Goal: Transaction & Acquisition: Download file/media

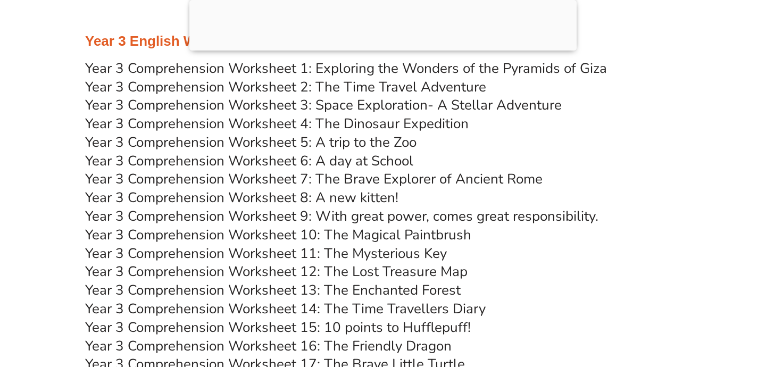
scroll to position [3346, 0]
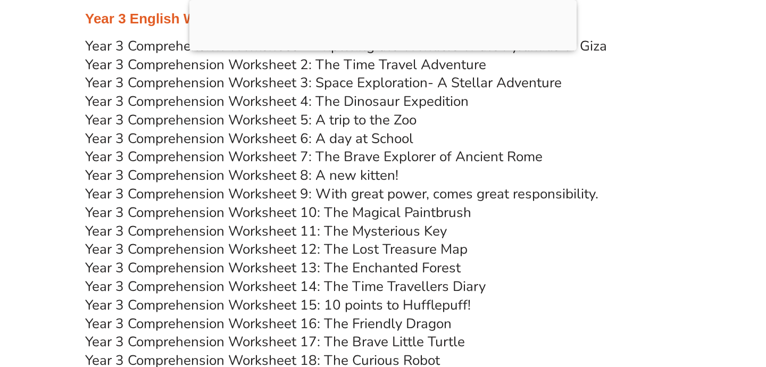
scroll to position [3369, 0]
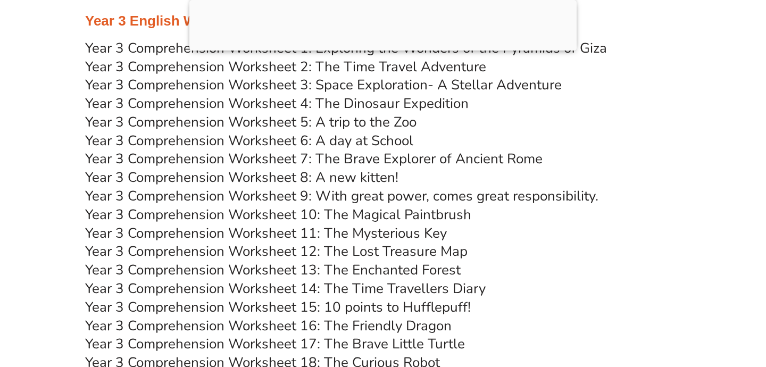
click at [389, 107] on link "Year 3 Comprehension Worksheet 4: The Dinosaur Expedition" at bounding box center [277, 103] width 384 height 19
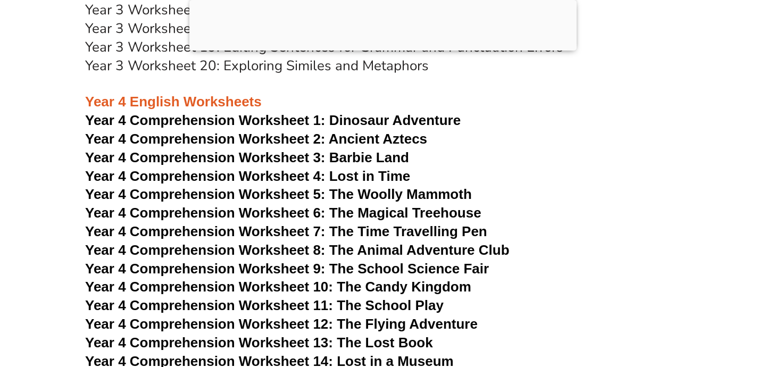
scroll to position [4076, 0]
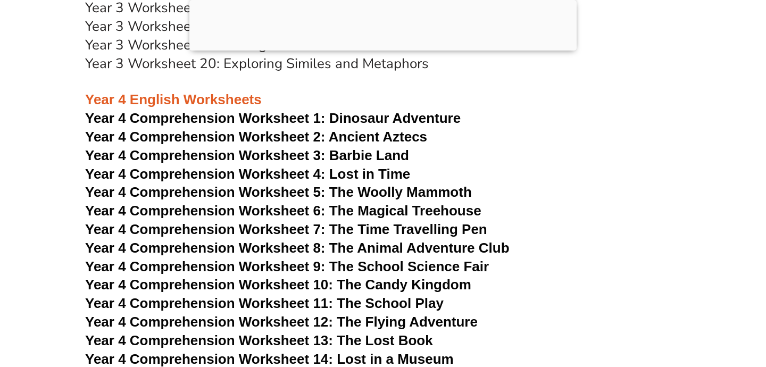
click at [447, 188] on span "Year 4 Comprehension Worksheet 5: The Woolly Mammoth" at bounding box center [278, 192] width 387 height 16
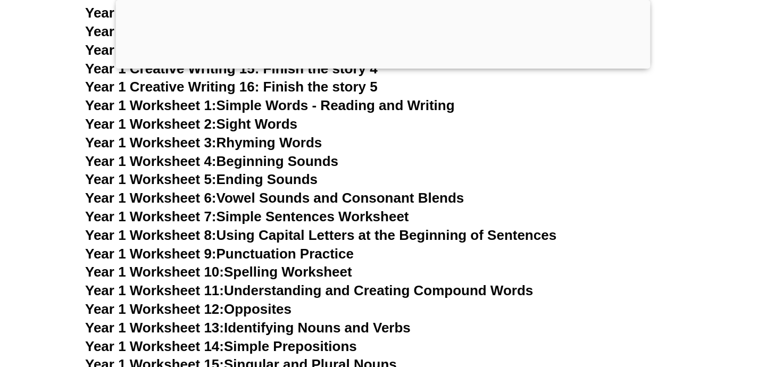
scroll to position [1996, 0]
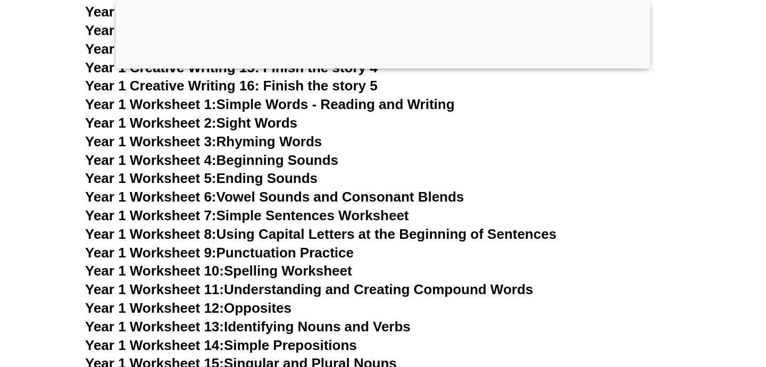
click at [266, 138] on link "Year 1 Worksheet 3: Rhyming Words" at bounding box center [203, 142] width 237 height 16
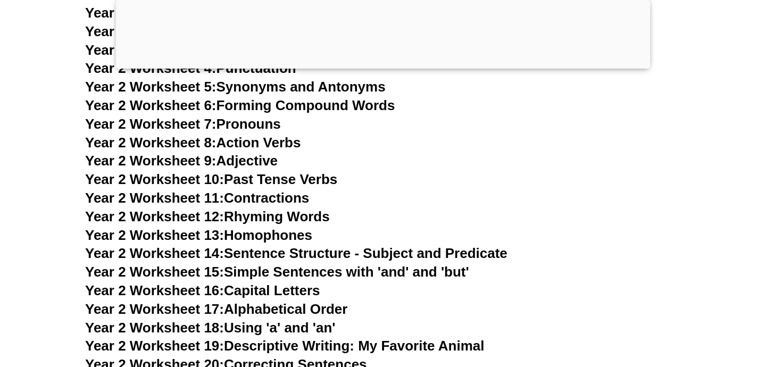
scroll to position [2976, 0]
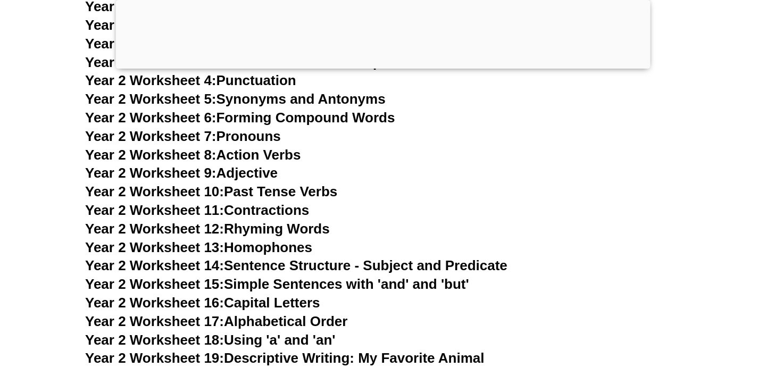
click at [247, 117] on link "Year 2 Worksheet 6: Forming Compound Words" at bounding box center [240, 118] width 310 height 16
